Goal: Task Accomplishment & Management: Complete application form

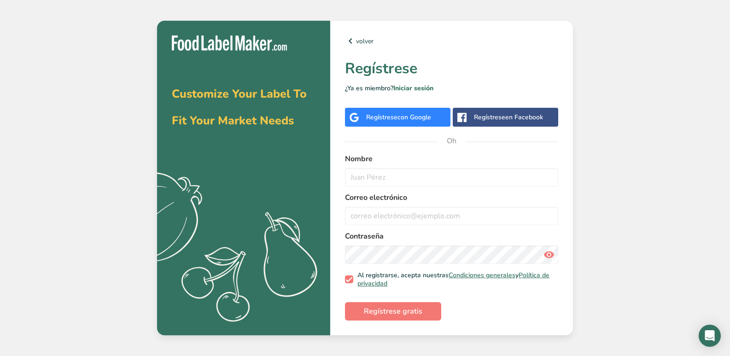
click at [487, 118] on font "Regístrese" at bounding box center [489, 117] width 31 height 9
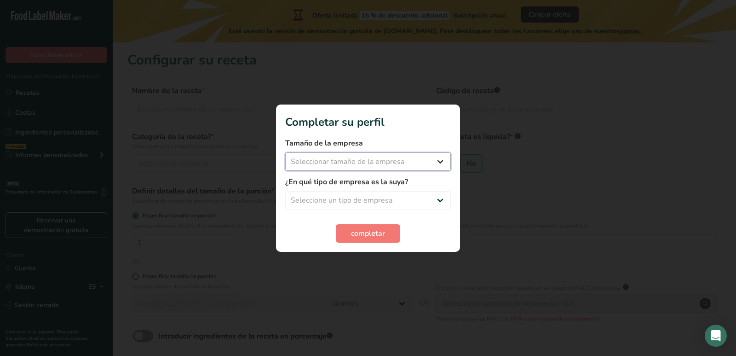
click at [434, 162] on select "Seleccionar tamaño de la empresa Menos de 10 empleados De 10 a 50 empleados De …" at bounding box center [368, 161] width 166 height 18
select select "3"
click at [285, 152] on select "Seleccionar tamaño de la empresa Menos de 10 empleados De 10 a 50 empleados De …" at bounding box center [368, 161] width 166 height 18
click at [357, 159] on select "Menos de 10 empleados De 10 a 50 empleados De 51 a 500 empleados Más de 500 emp…" at bounding box center [368, 161] width 166 height 18
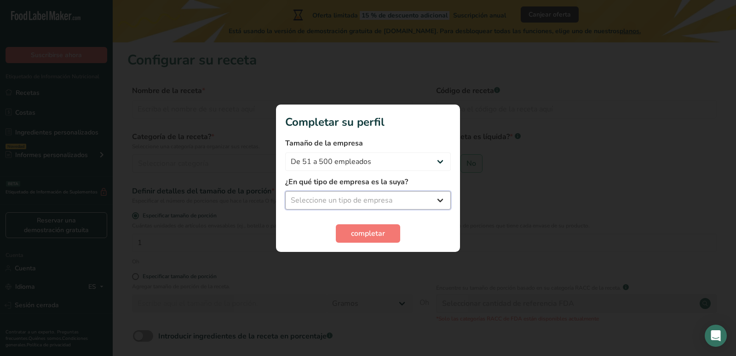
click at [372, 198] on select "Seleccione un tipo de empresa Fabricante de alimentos envasados Restaurante y c…" at bounding box center [368, 200] width 166 height 18
select select "3"
click at [285, 191] on select "Seleccione un tipo de empresa Fabricante de alimentos envasados Restaurante y c…" at bounding box center [368, 200] width 166 height 18
click at [377, 233] on font "completar" at bounding box center [368, 233] width 34 height 10
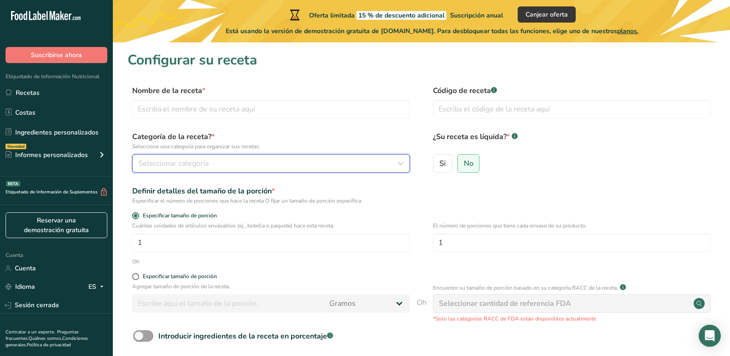
click at [401, 162] on icon "button" at bounding box center [400, 163] width 11 height 17
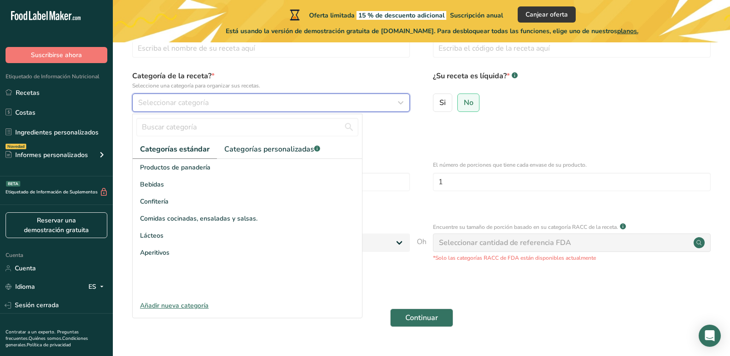
scroll to position [81, 0]
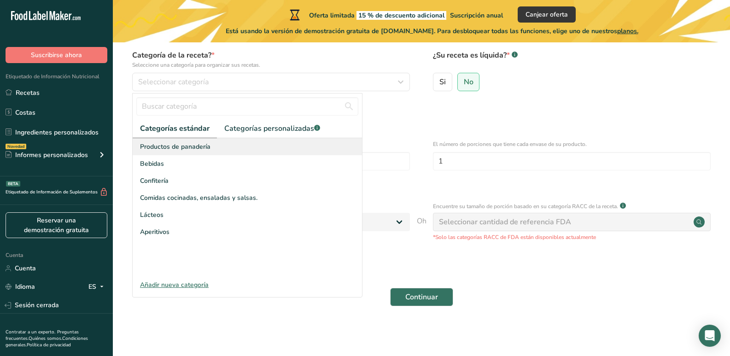
click at [151, 148] on font "Productos de panadería" at bounding box center [175, 146] width 70 height 9
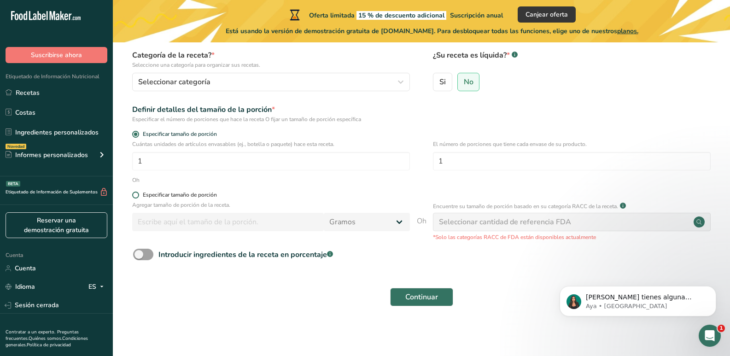
scroll to position [0, 0]
click at [200, 197] on font "Especificar tamaño de porción" at bounding box center [180, 194] width 74 height 7
click at [138, 197] on input "Especificar tamaño de porción" at bounding box center [135, 195] width 6 height 6
radio input "true"
radio input "false"
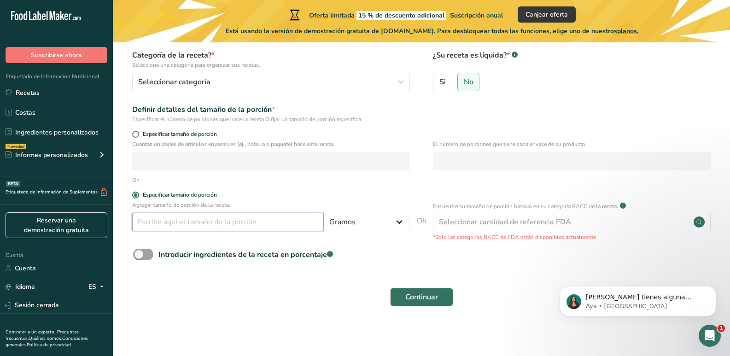
click at [155, 224] on input "number" at bounding box center [227, 222] width 191 height 18
type input "1.800"
click at [402, 220] on select "Gramos kilogramo mg mcg libras onza [GEOGRAPHIC_DATA] ml onza líquida [GEOGRAPH…" at bounding box center [367, 222] width 86 height 18
select select "1"
click at [324, 213] on select "Gramos kilogramo mg mcg libras onza [GEOGRAPHIC_DATA] ml onza líquida [GEOGRAPH…" at bounding box center [367, 222] width 86 height 18
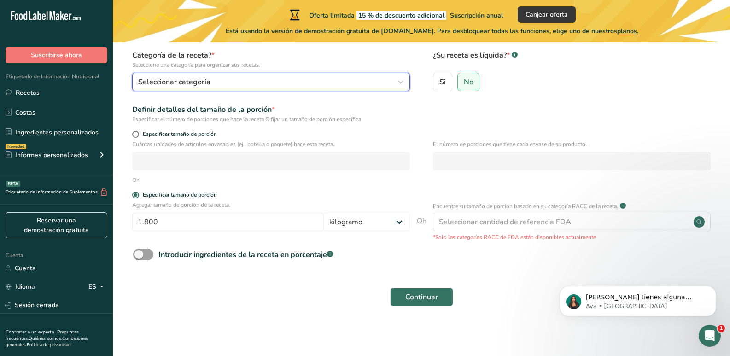
click at [395, 83] on icon "button" at bounding box center [400, 82] width 11 height 17
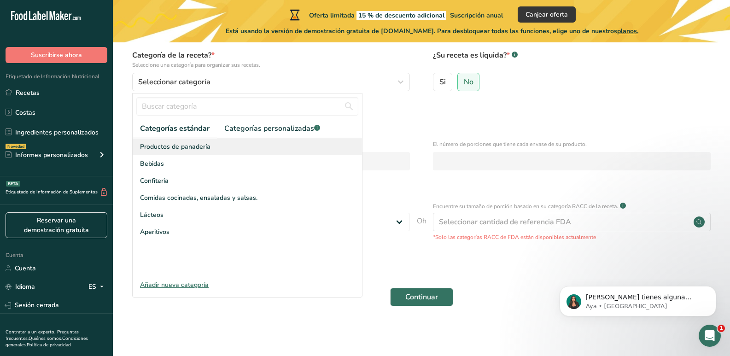
click at [235, 143] on div "Productos de panadería" at bounding box center [247, 146] width 229 height 17
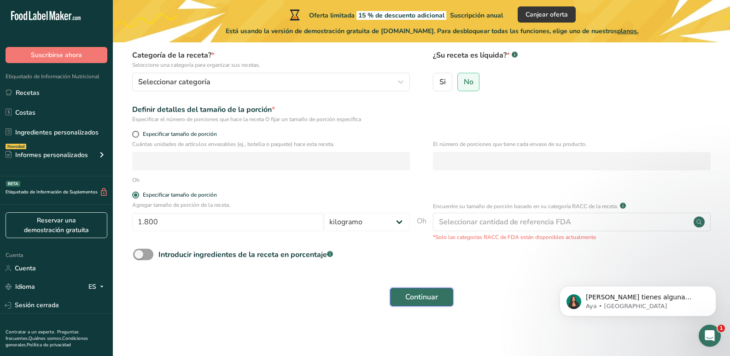
click at [416, 297] on font "Continuar" at bounding box center [421, 297] width 33 height 10
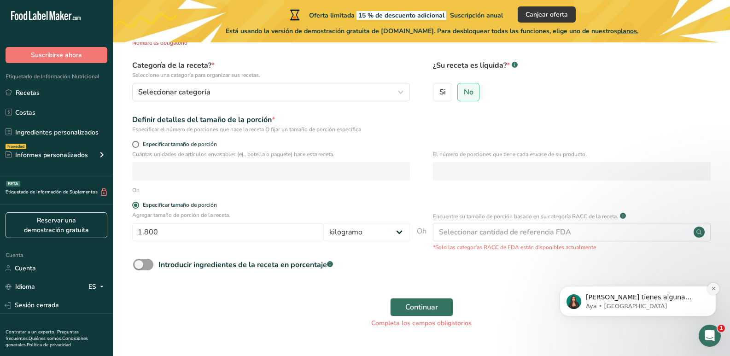
click at [712, 286] on icon "Descartar notificación" at bounding box center [713, 288] width 5 height 5
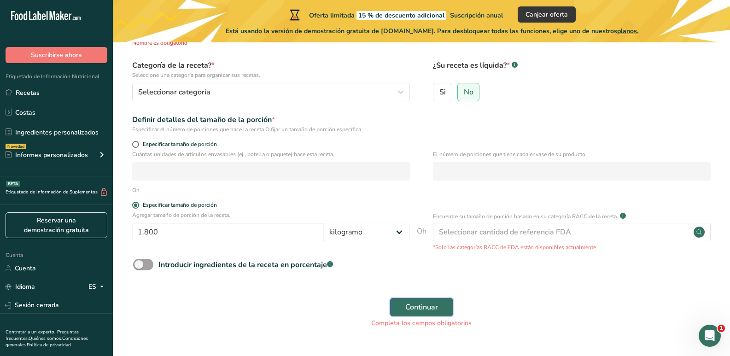
click at [428, 304] on font "Continuar" at bounding box center [421, 307] width 33 height 10
click at [29, 90] on font "Recetas" at bounding box center [28, 92] width 24 height 9
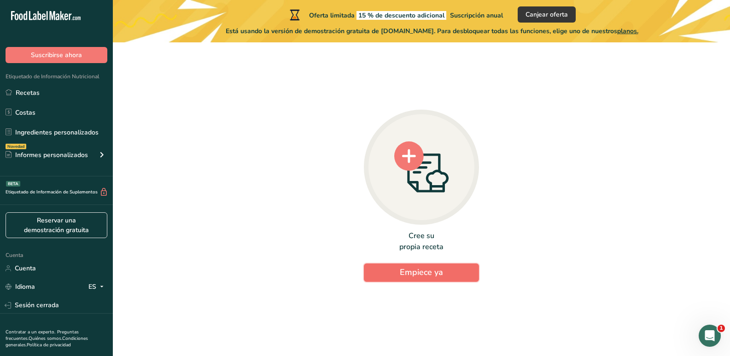
click at [446, 275] on button "Empiece ya" at bounding box center [421, 272] width 115 height 18
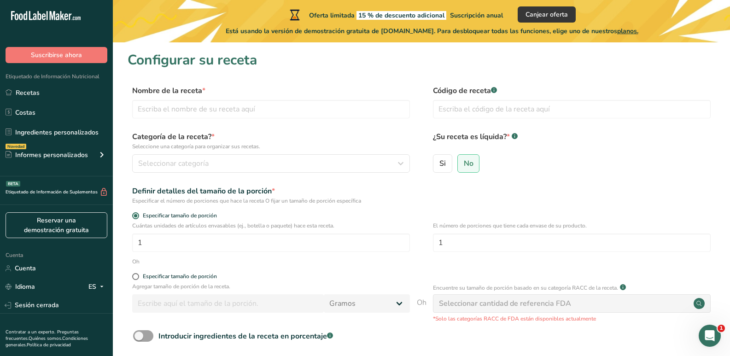
click at [70, 21] on icon ".a-20{fill:#fff;}" at bounding box center [56, 18] width 90 height 14
